Goal: Task Accomplishment & Management: Complete application form

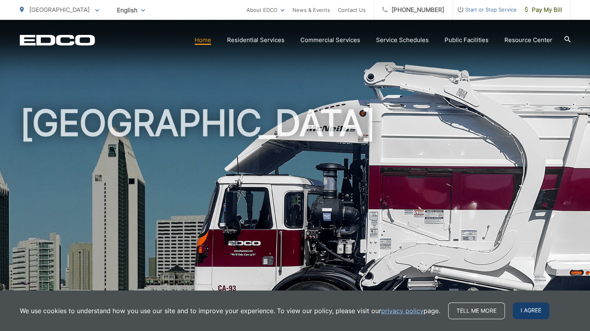
click at [539, 311] on span "I agree" at bounding box center [531, 310] width 36 height 17
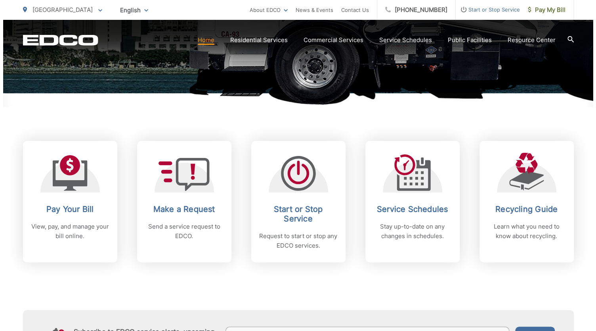
scroll to position [254, 0]
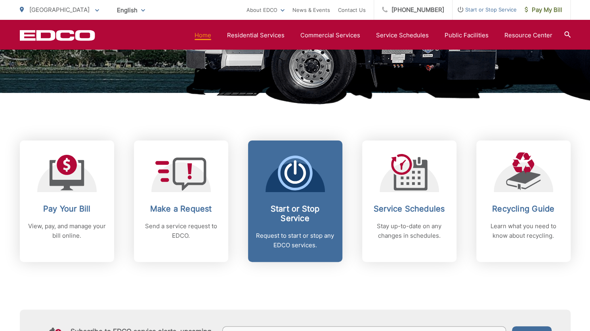
click at [303, 178] on icon at bounding box center [294, 173] width 21 height 20
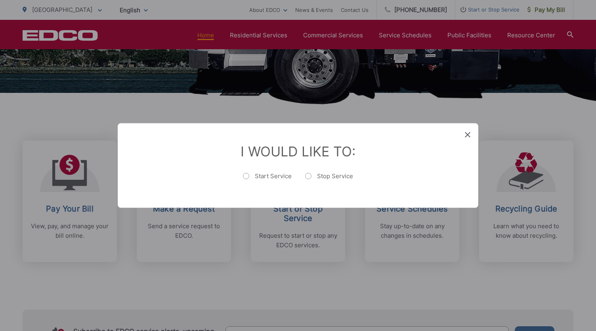
click at [278, 176] on label "Start Service" at bounding box center [267, 180] width 49 height 16
radio input "true"
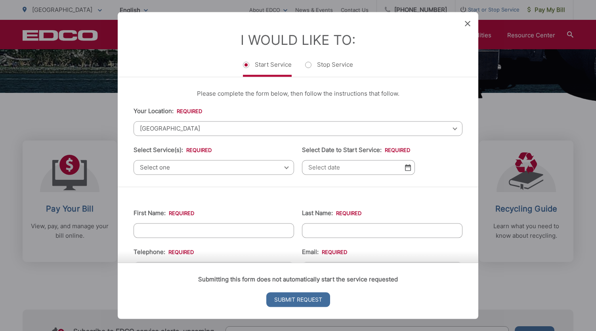
click at [212, 170] on span "Select one" at bounding box center [214, 167] width 161 height 15
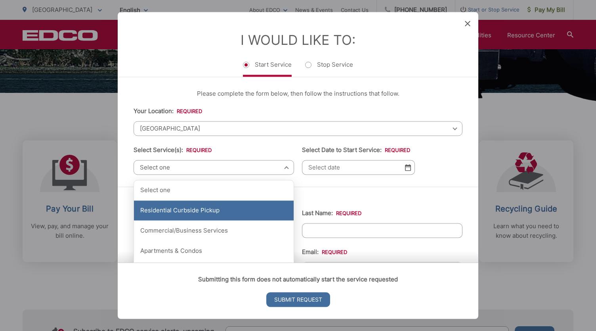
click at [206, 210] on div "Residential Curbside Pickup" at bounding box center [214, 211] width 160 height 20
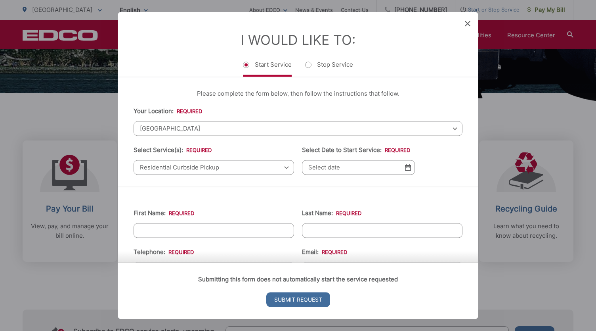
click at [352, 169] on input "Select Date to Start Service: *" at bounding box center [358, 167] width 113 height 15
click at [405, 169] on img at bounding box center [408, 167] width 6 height 7
click at [352, 168] on input "08" at bounding box center [358, 167] width 113 height 15
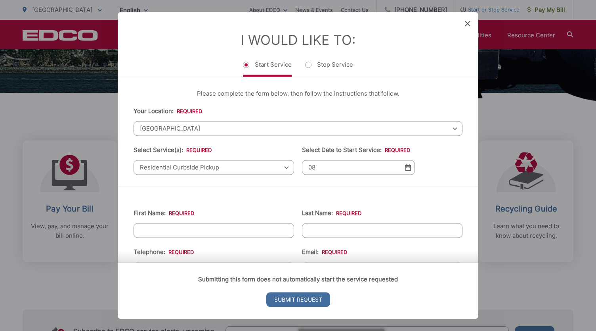
click at [405, 165] on img at bounding box center [408, 167] width 6 height 7
click at [327, 171] on input "08/21" at bounding box center [358, 167] width 113 height 15
type input "[DATE]"
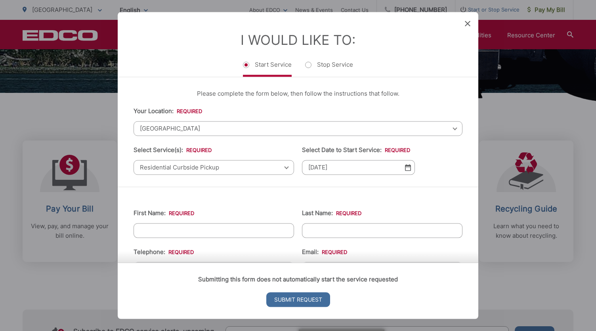
click at [261, 229] on input "First Name: *" at bounding box center [214, 230] width 161 height 15
type input "[GEOGRAPHIC_DATA]"
click at [320, 234] on input "Last Name: *" at bounding box center [382, 230] width 161 height 15
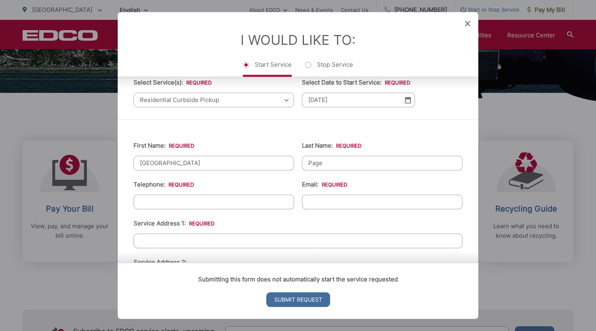
scroll to position [72, 0]
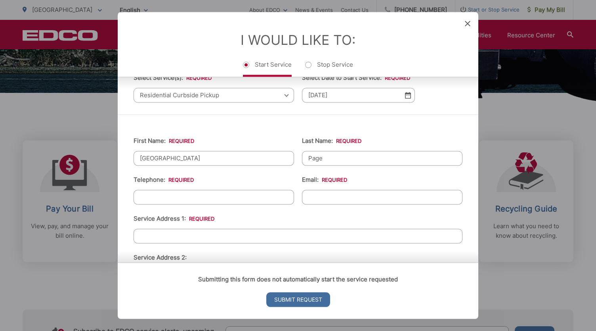
type input "Page"
click at [188, 201] on input "(___) ___-____" at bounding box center [214, 197] width 161 height 15
type input "[PHONE_NUMBER]"
click at [316, 191] on input "Email: *" at bounding box center [382, 197] width 161 height 15
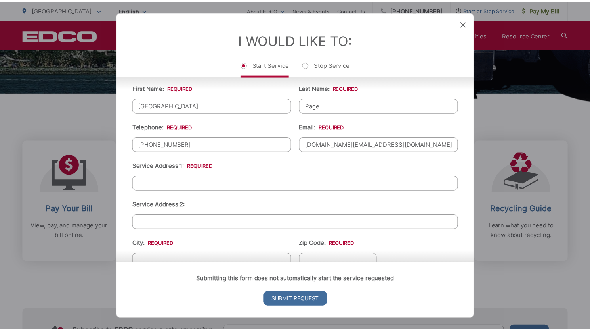
scroll to position [130, 0]
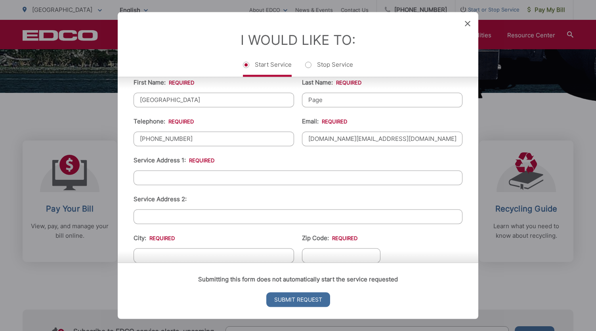
type input "[DOMAIN_NAME][EMAIL_ADDRESS][DOMAIN_NAME]"
click at [234, 176] on input "Service Address 1: *" at bounding box center [298, 177] width 329 height 15
click at [84, 289] on div "Entry Status None In Progress Completed None None In Progress Completed I Would…" at bounding box center [298, 165] width 596 height 331
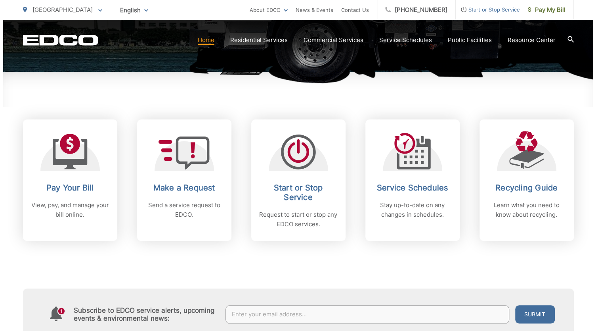
scroll to position [279, 0]
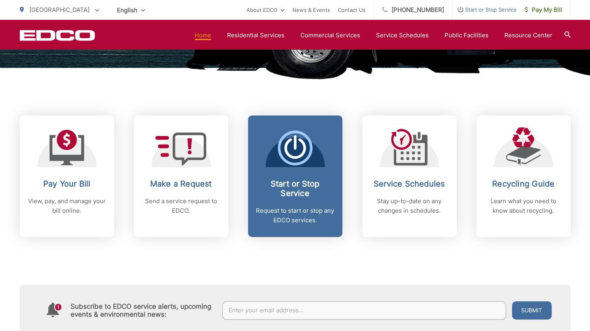
click at [278, 210] on p "Request to start or stop any EDCO services." at bounding box center [295, 215] width 79 height 19
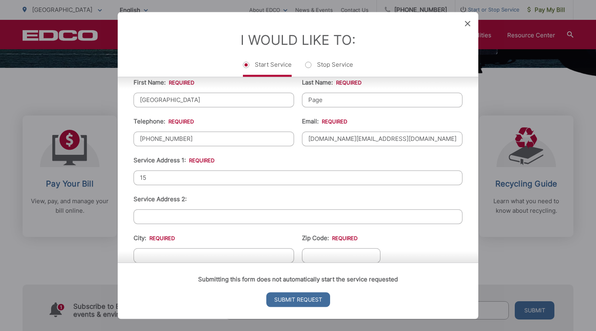
click at [214, 175] on input "15" at bounding box center [298, 177] width 329 height 15
click at [284, 176] on input "[STREET_ADDRESS][PERSON_NAME]" at bounding box center [298, 177] width 329 height 15
type input "[STREET_ADDRESS][PERSON_NAME]"
click at [201, 250] on input "City: *" at bounding box center [214, 255] width 161 height 15
type input "e"
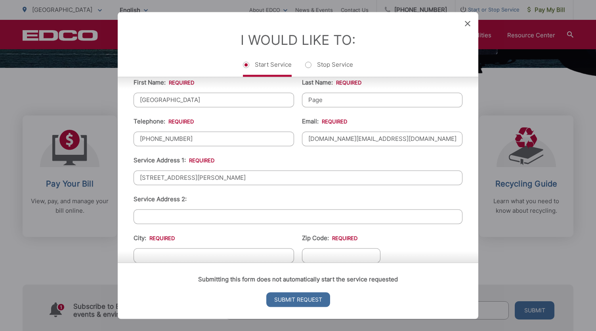
type input "e"
type input "El cajon"
click at [318, 263] on div "Submitting this form does not automatically start the service requested Submit …" at bounding box center [298, 291] width 361 height 56
click at [326, 248] on input "Zip Code: *" at bounding box center [341, 255] width 79 height 15
click at [241, 263] on div "Submitting this form does not automatically start the service requested Submit …" at bounding box center [298, 291] width 361 height 56
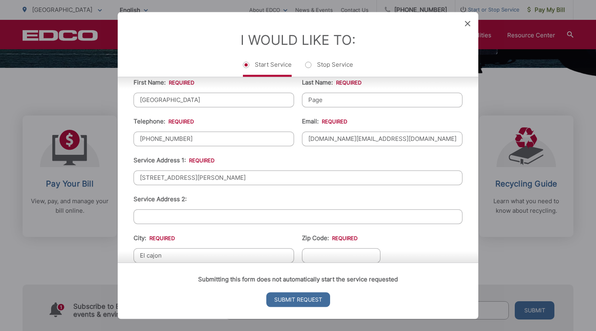
click at [240, 248] on input "El cajon" at bounding box center [214, 255] width 161 height 15
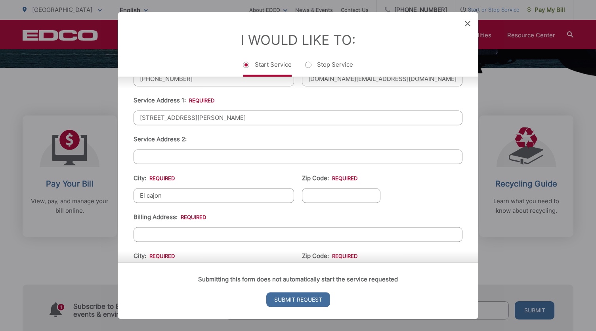
scroll to position [199, 0]
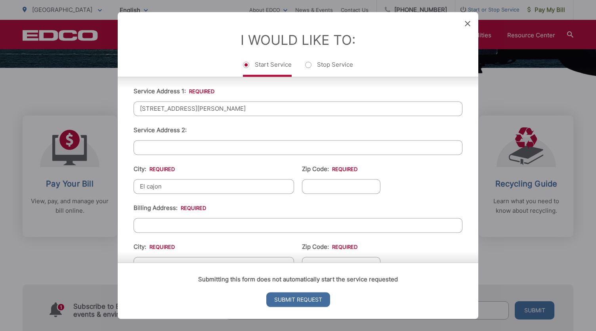
click at [333, 186] on input "Zip Code: *" at bounding box center [341, 186] width 79 height 15
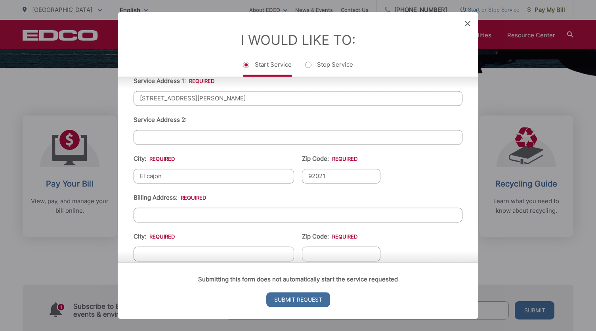
scroll to position [208, 0]
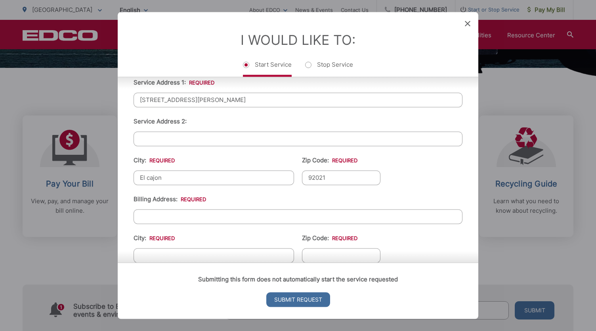
type input "92021"
drag, startPoint x: 199, startPoint y: 101, endPoint x: 112, endPoint y: 92, distance: 87.7
click at [112, 92] on div "Entry Status None In Progress Completed None None In Progress Completed I Would…" at bounding box center [298, 165] width 596 height 331
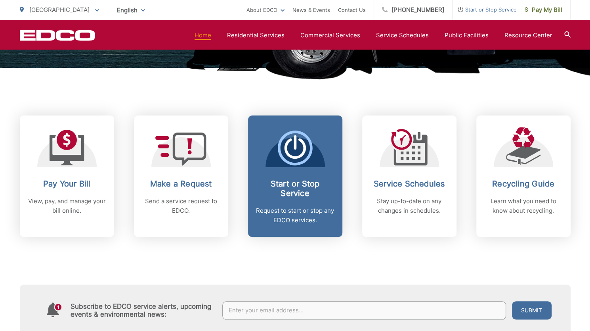
click at [297, 194] on h2 "Start or Stop Service" at bounding box center [295, 188] width 79 height 19
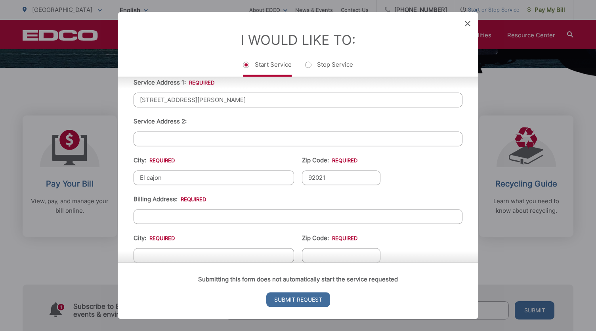
drag, startPoint x: 213, startPoint y: 99, endPoint x: 130, endPoint y: 88, distance: 84.0
click at [130, 88] on div "Entry Status None In Progress Completed None None In Progress Completed I Would…" at bounding box center [298, 137] width 361 height 250
click at [166, 149] on ul "First Name: * [GEOGRAPHIC_DATA] Last Name: * Page Telephone: * [PHONE_NUMBER] E…" at bounding box center [298, 163] width 329 height 347
click at [166, 214] on input "Billing Address: *" at bounding box center [298, 216] width 329 height 15
paste input "[STREET_ADDRESS][PERSON_NAME]"
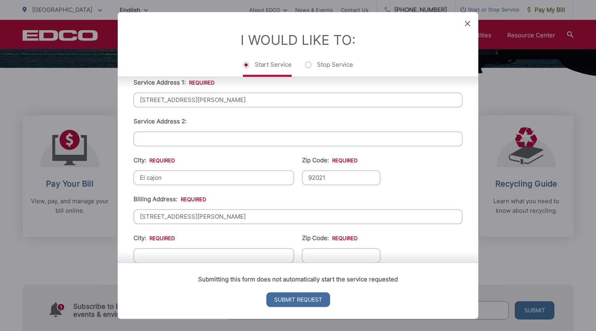
scroll to position [233, 0]
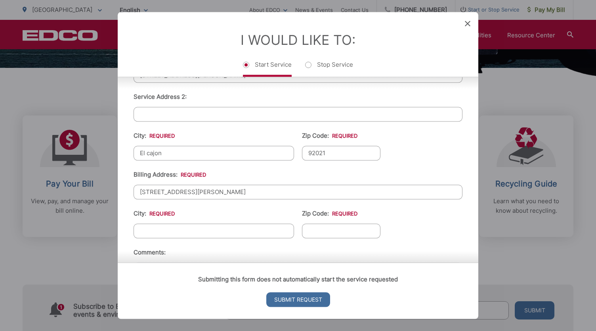
type input "[STREET_ADDRESS][PERSON_NAME]"
click at [201, 234] on input "City: *" at bounding box center [214, 230] width 161 height 15
type input "[GEOGRAPHIC_DATA]"
drag, startPoint x: 181, startPoint y: 142, endPoint x: 179, endPoint y: 157, distance: 15.6
click at [179, 157] on li "City: * [GEOGRAPHIC_DATA]" at bounding box center [214, 145] width 161 height 29
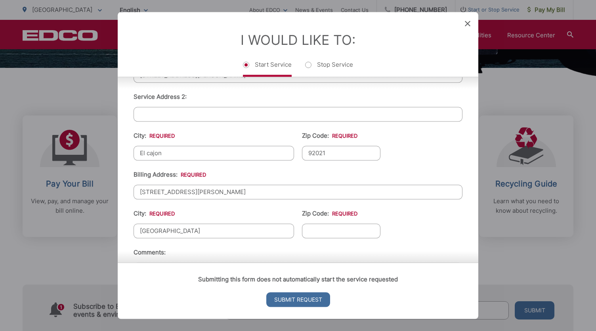
click at [179, 157] on input "El cajon" at bounding box center [214, 153] width 161 height 15
type input "E"
type input "S"
type input "e"
click at [184, 157] on input "El cajo" at bounding box center [214, 153] width 161 height 15
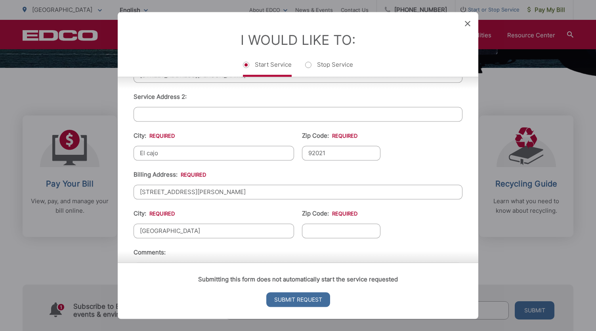
type input "El cajon"
click at [193, 234] on input "[GEOGRAPHIC_DATA]" at bounding box center [214, 230] width 161 height 15
type input "S"
type input "El cajon"
click at [322, 226] on input "Zip Code: *" at bounding box center [341, 230] width 79 height 15
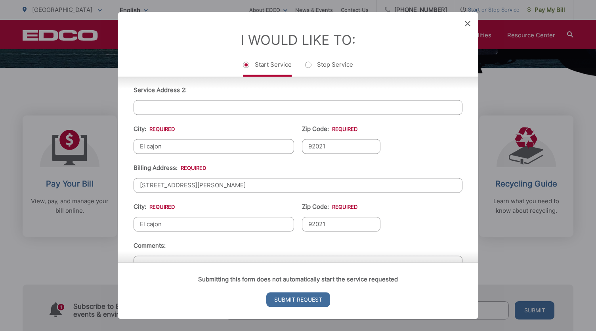
scroll to position [241, 0]
type input "92021"
drag, startPoint x: 280, startPoint y: 39, endPoint x: 446, endPoint y: 215, distance: 241.5
click at [446, 215] on ul "First Name: * [GEOGRAPHIC_DATA] Last Name: * Page Telephone: * [PHONE_NUMBER] E…" at bounding box center [298, 131] width 329 height 347
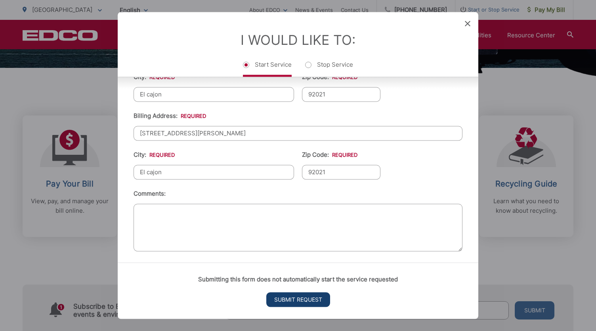
click at [308, 298] on input "Submit Request" at bounding box center [298, 299] width 64 height 15
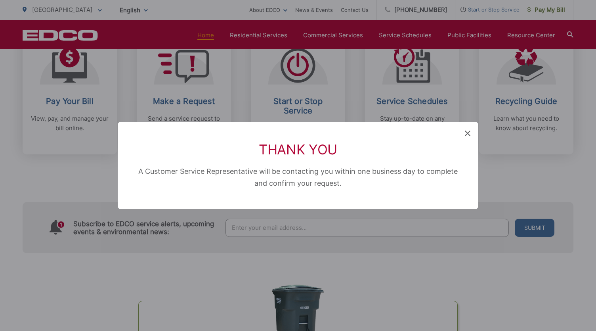
scroll to position [0, 0]
click at [469, 130] on icon at bounding box center [468, 133] width 6 height 6
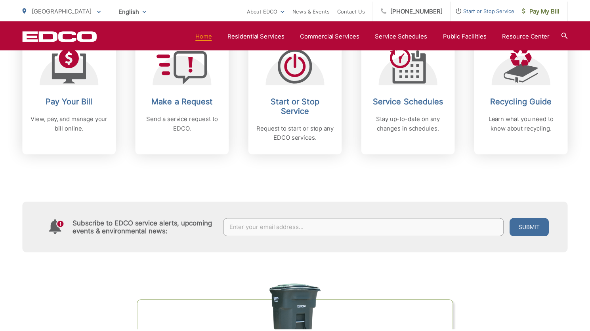
scroll to position [279, 0]
